Goal: Check status: Check status

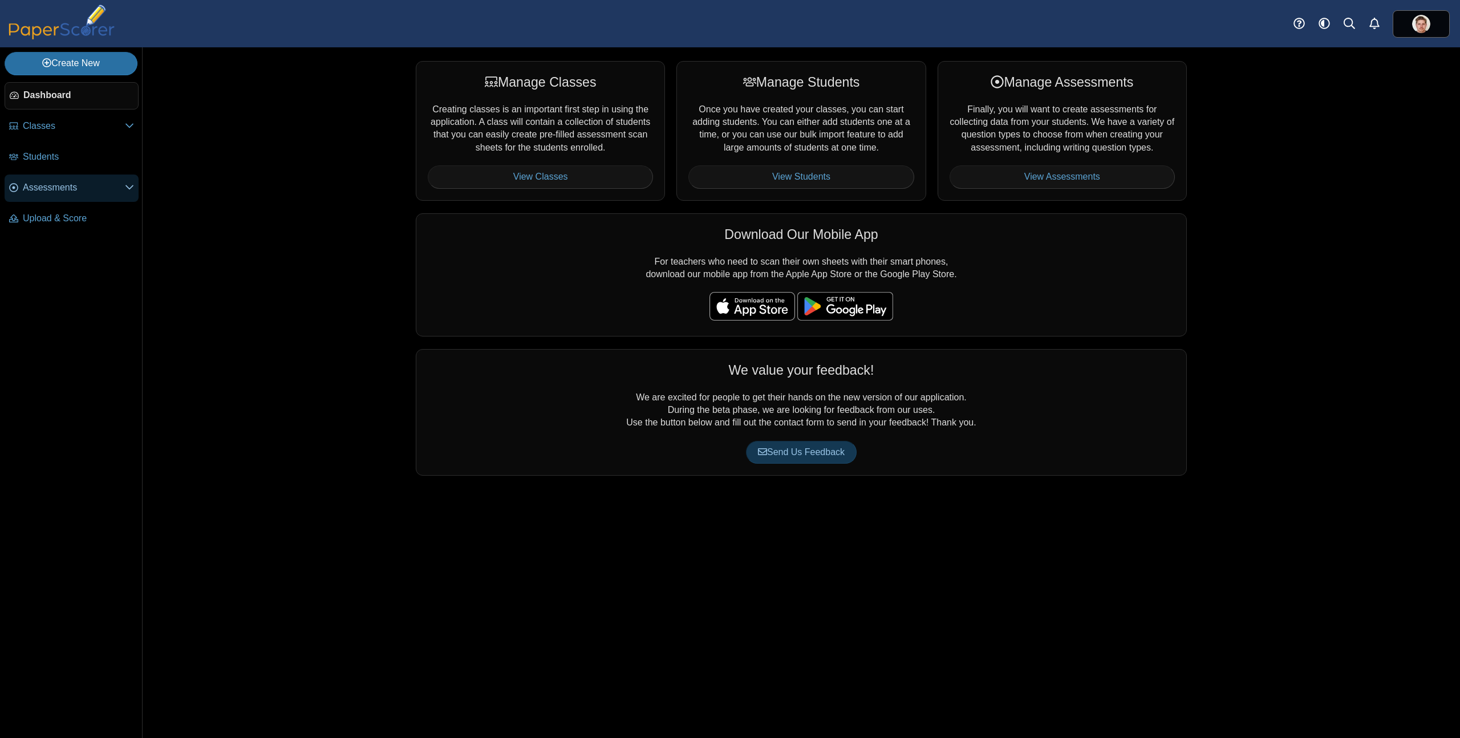
click at [60, 197] on link "Assessments" at bounding box center [72, 188] width 134 height 27
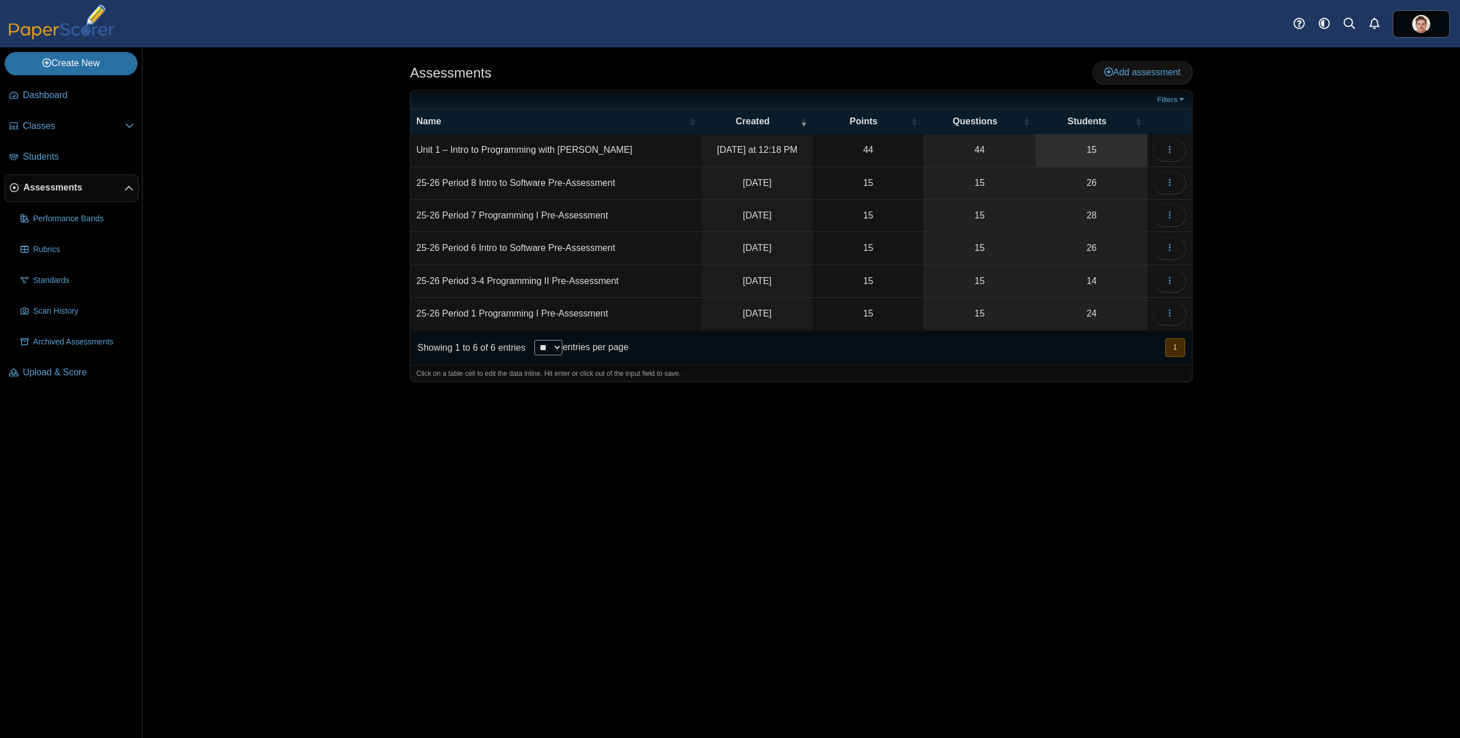
click at [1091, 151] on link "15" at bounding box center [1092, 150] width 112 height 32
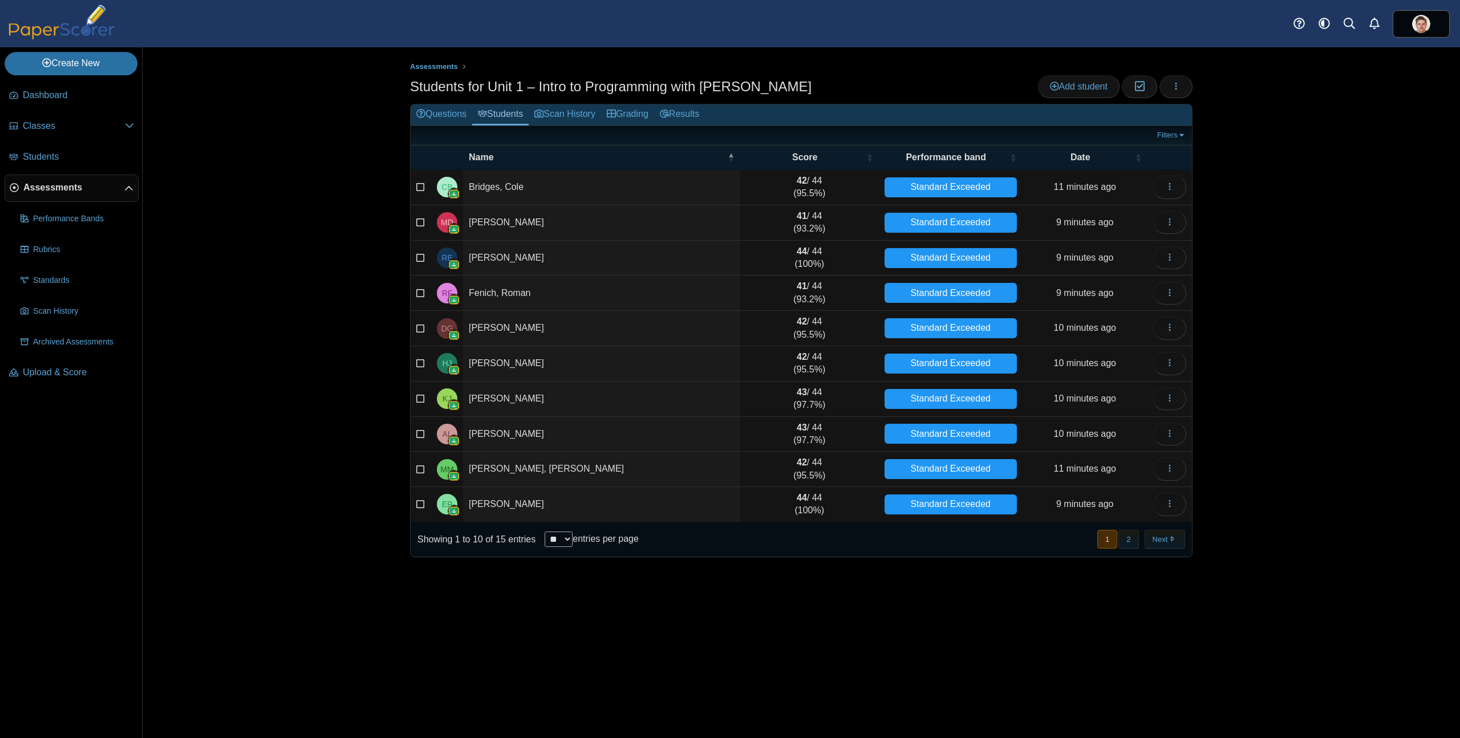
drag, startPoint x: 1167, startPoint y: 544, endPoint x: 1158, endPoint y: 556, distance: 14.3
click at [1167, 544] on button "Next" at bounding box center [1165, 539] width 41 height 19
